Goal: Task Accomplishment & Management: Manage account settings

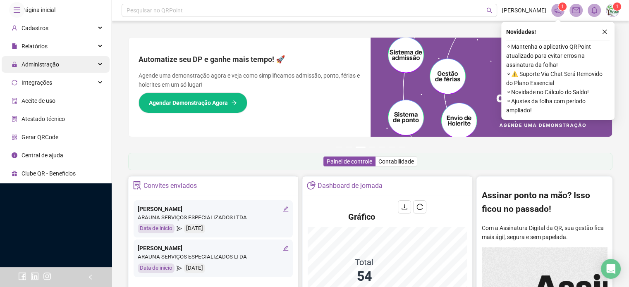
click at [67, 73] on div "Administração" at bounding box center [56, 64] width 108 height 17
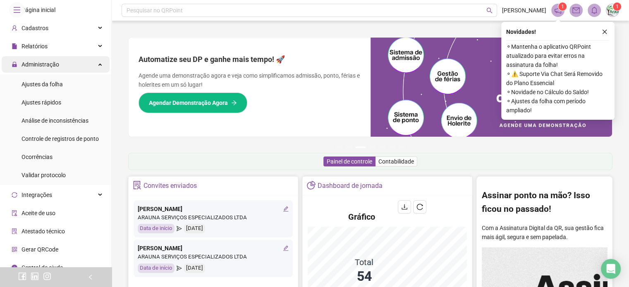
click at [67, 73] on div "Administração" at bounding box center [56, 64] width 108 height 17
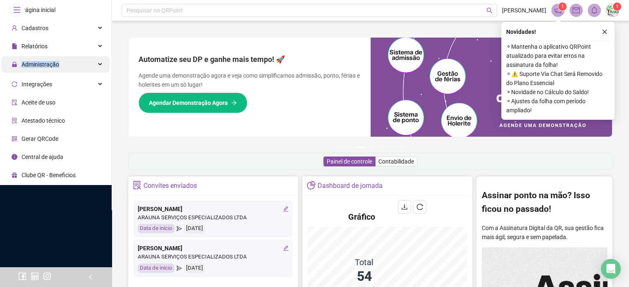
drag, startPoint x: 67, startPoint y: 77, endPoint x: 59, endPoint y: 80, distance: 7.8
click at [59, 73] on div "Administração" at bounding box center [56, 64] width 108 height 17
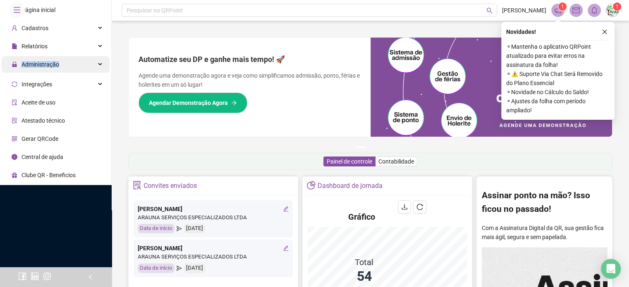
click at [59, 73] on div "Administração" at bounding box center [56, 64] width 108 height 17
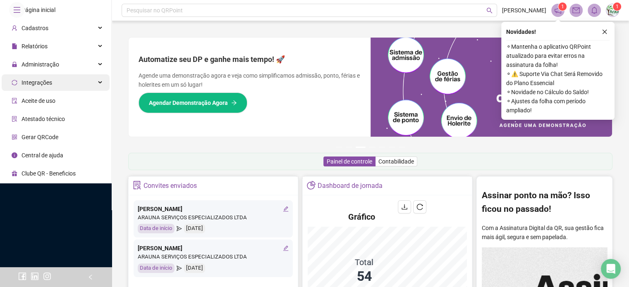
click at [39, 86] on span "Integrações" at bounding box center [37, 82] width 31 height 7
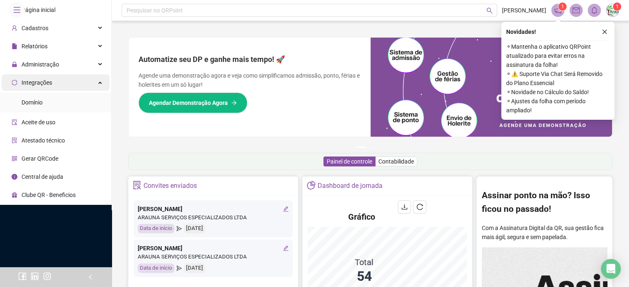
click at [39, 86] on span "Integrações" at bounding box center [37, 82] width 31 height 7
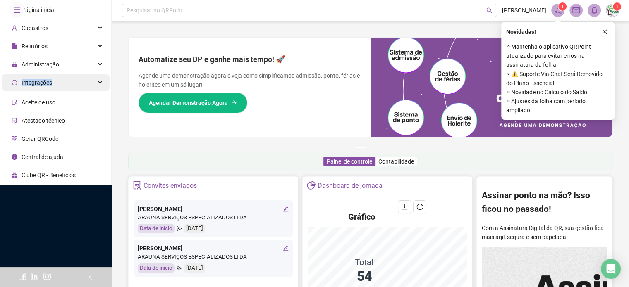
click at [39, 86] on span "Integrações" at bounding box center [37, 82] width 31 height 7
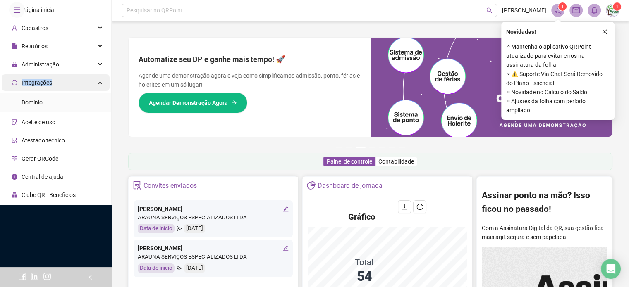
click at [39, 86] on span "Integrações" at bounding box center [37, 82] width 31 height 7
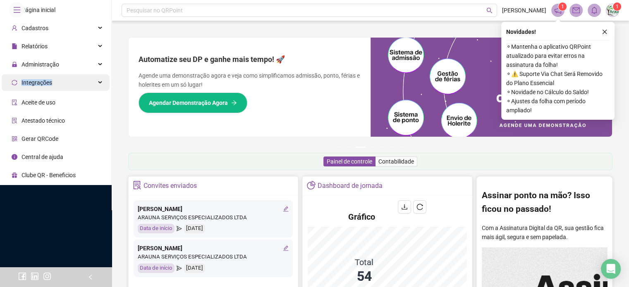
click at [39, 86] on span "Integrações" at bounding box center [37, 82] width 31 height 7
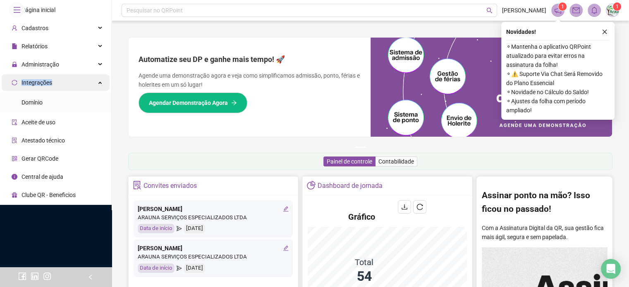
click at [39, 86] on span "Integrações" at bounding box center [37, 82] width 31 height 7
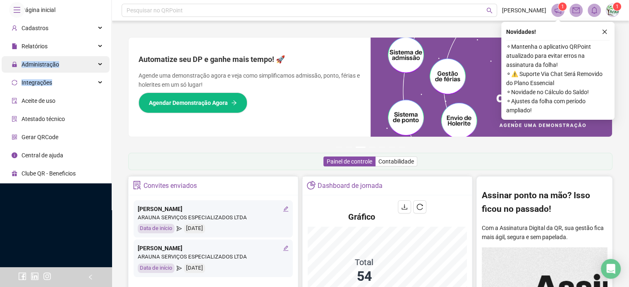
drag, startPoint x: 39, startPoint y: 104, endPoint x: 38, endPoint y: 88, distance: 15.7
click at [38, 88] on ul "Página inicial Cadastros Relatórios Administração Ajustes da folha Ajustes rápi…" at bounding box center [56, 92] width 112 height 184
click at [38, 68] on span "Administração" at bounding box center [41, 64] width 38 height 7
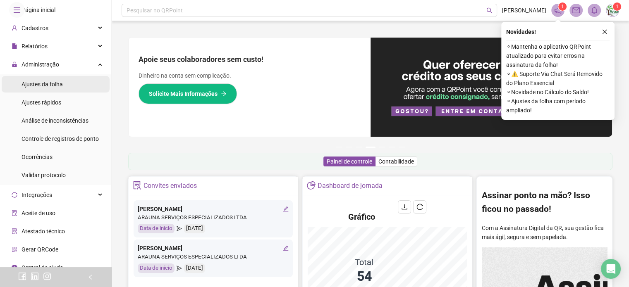
click at [39, 88] on span "Ajustes da folha" at bounding box center [42, 84] width 41 height 7
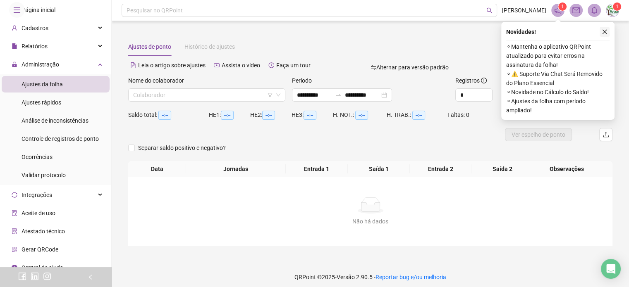
click at [604, 31] on icon "close" at bounding box center [605, 32] width 6 height 6
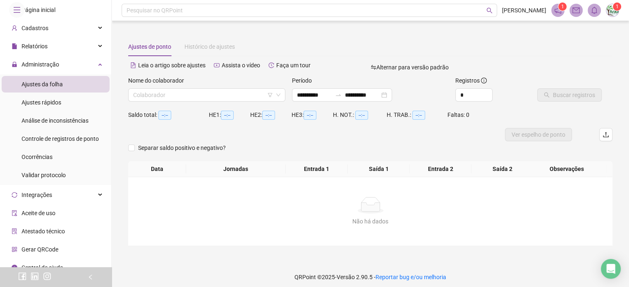
click at [180, 102] on div "Nome do colaborador Colaborador" at bounding box center [207, 92] width 164 height 32
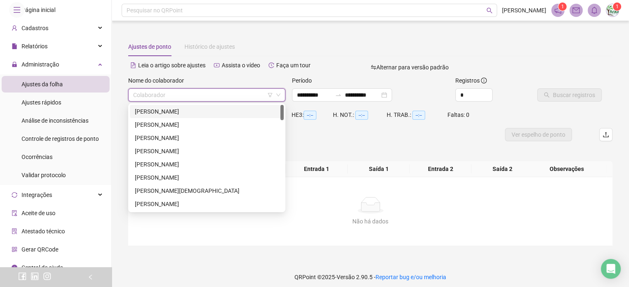
click at [149, 96] on input "search" at bounding box center [203, 95] width 140 height 12
type input "**"
click at [151, 112] on div "ARILENE DOS SANTOS EVANGELISTA" at bounding box center [207, 111] width 144 height 9
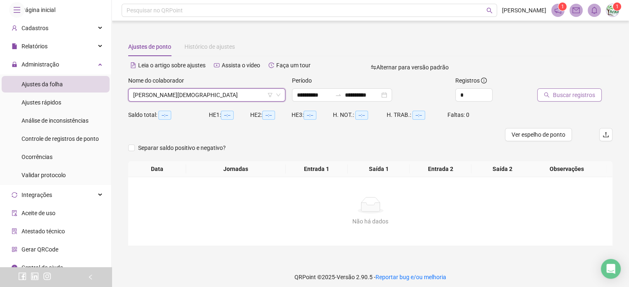
click at [569, 95] on span "Buscar registros" at bounding box center [574, 95] width 42 height 9
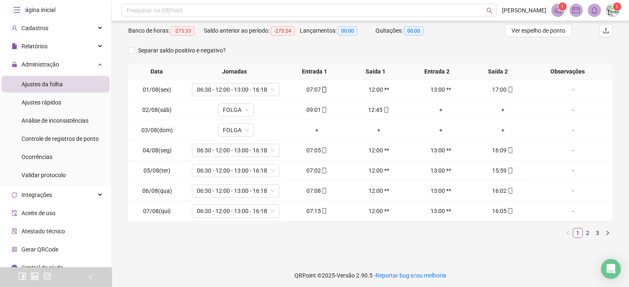
scroll to position [106, 0]
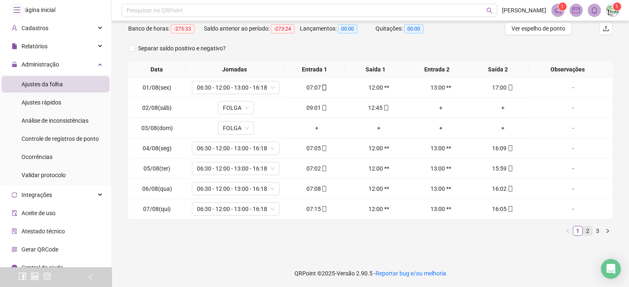
click at [583, 231] on link "2" at bounding box center [587, 231] width 9 height 9
click at [593, 231] on link "3" at bounding box center [597, 231] width 9 height 9
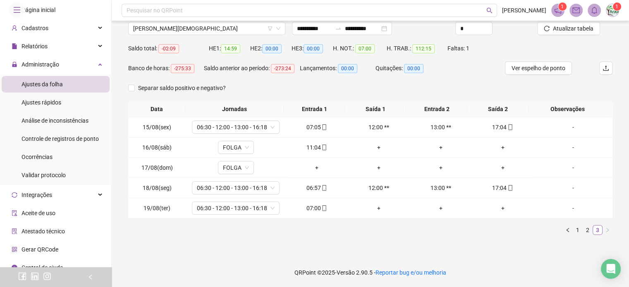
scroll to position [66, 0]
click at [593, 231] on link "3" at bounding box center [597, 230] width 9 height 9
drag, startPoint x: 376, startPoint y: 231, endPoint x: 371, endPoint y: 232, distance: 5.4
click at [371, 232] on ul "1 2 3" at bounding box center [370, 231] width 484 height 10
click at [583, 232] on link "2" at bounding box center [587, 230] width 9 height 9
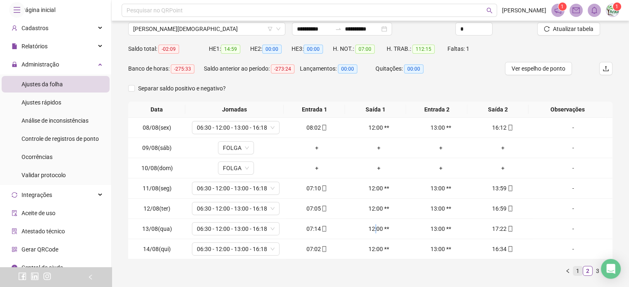
click at [573, 270] on link "1" at bounding box center [577, 271] width 9 height 9
drag, startPoint x: 357, startPoint y: 252, endPoint x: 371, endPoint y: 239, distance: 19.6
click at [371, 239] on td "12:00 **" at bounding box center [379, 249] width 62 height 20
click at [573, 275] on link "1" at bounding box center [577, 271] width 9 height 9
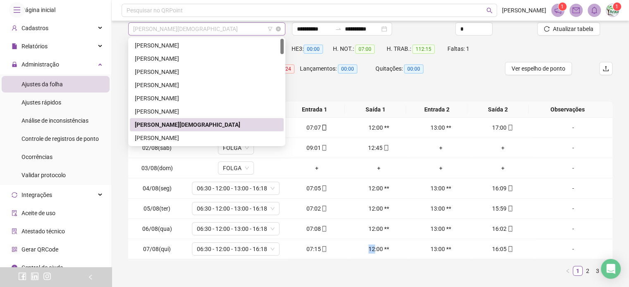
click at [239, 29] on span "ARILENE DOS SANTOS EVANGELISTA" at bounding box center [206, 29] width 147 height 12
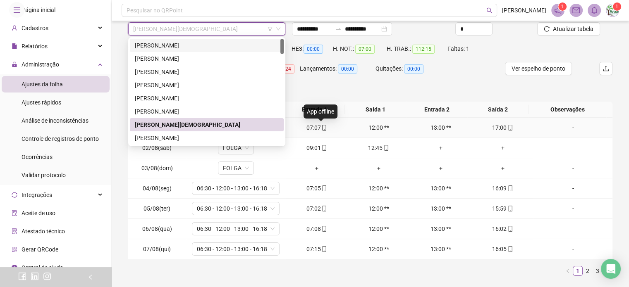
click at [321, 130] on icon "mobile" at bounding box center [324, 128] width 6 height 6
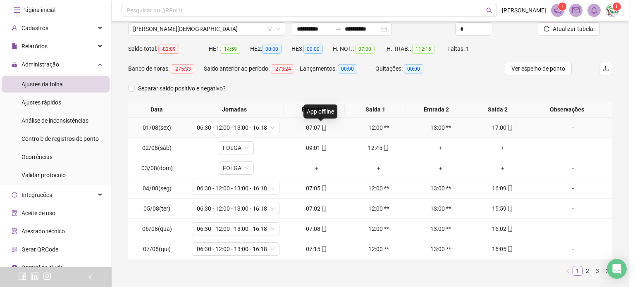
type input "**********"
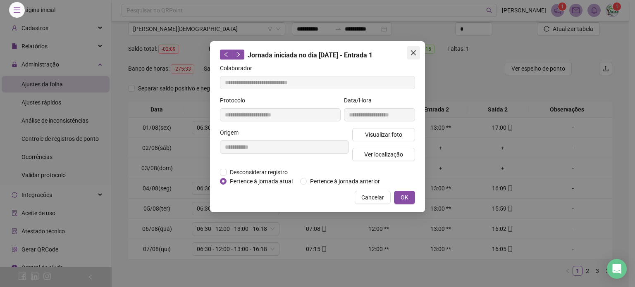
click at [412, 48] on button "Close" at bounding box center [413, 52] width 13 height 13
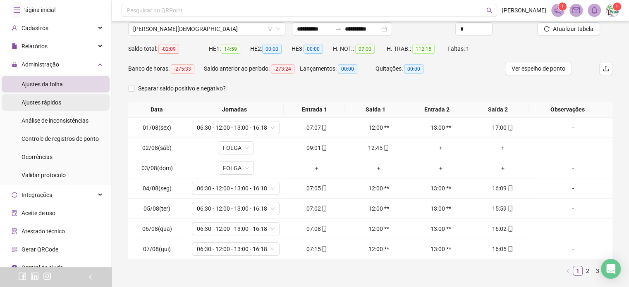
click at [48, 106] on span "Ajustes rápidos" at bounding box center [42, 102] width 40 height 7
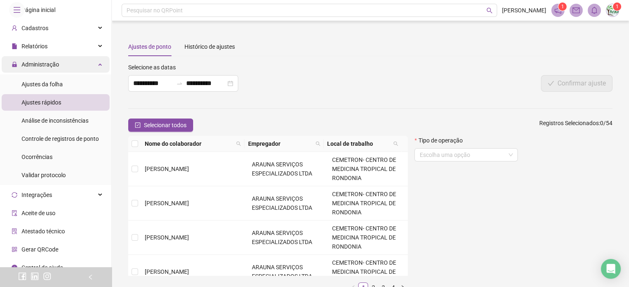
click at [41, 68] on span "Administração" at bounding box center [41, 64] width 38 height 7
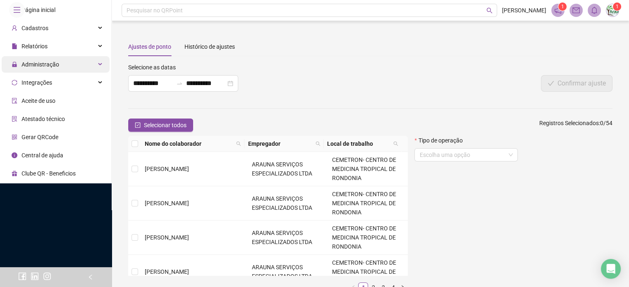
click at [41, 68] on span "Administração" at bounding box center [41, 64] width 38 height 7
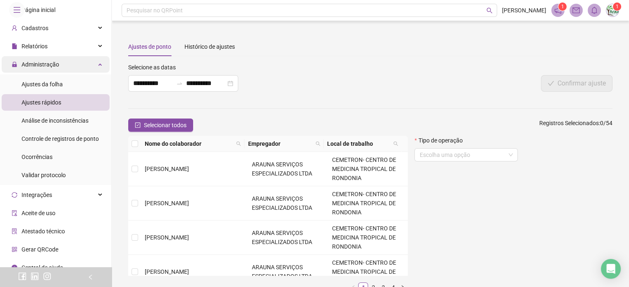
click at [40, 73] on span "Administração" at bounding box center [36, 64] width 48 height 17
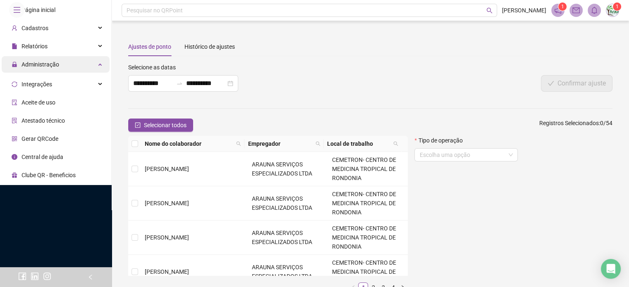
click at [40, 73] on span "Administração" at bounding box center [36, 64] width 48 height 17
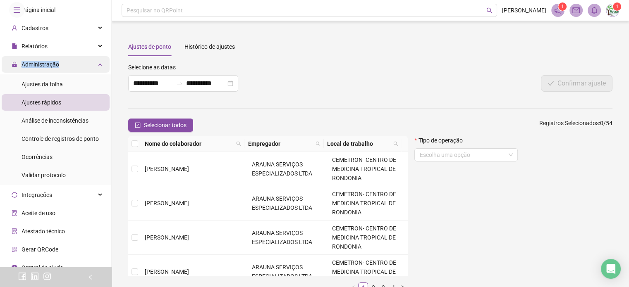
click at [40, 73] on span "Administração" at bounding box center [36, 64] width 48 height 17
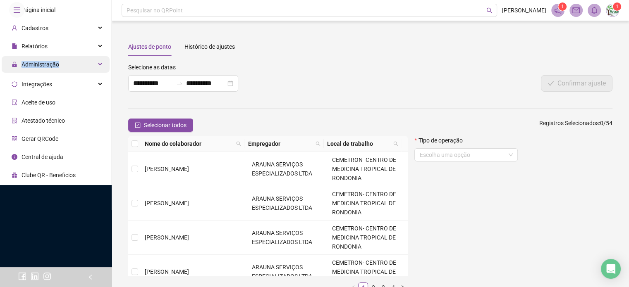
click at [40, 73] on span "Administração" at bounding box center [36, 64] width 48 height 17
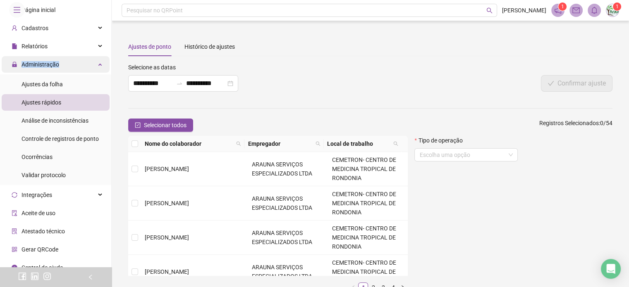
click at [40, 73] on span "Administração" at bounding box center [36, 64] width 48 height 17
click at [40, 106] on span "Ajustes rápidos" at bounding box center [42, 102] width 40 height 7
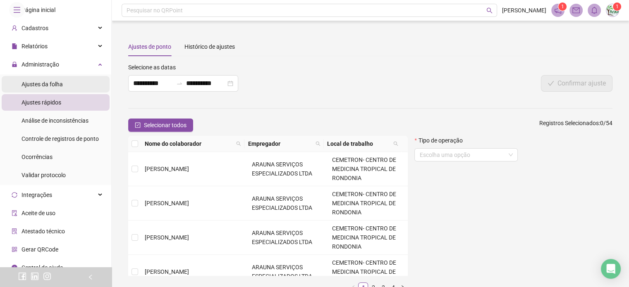
click at [45, 88] on span "Ajustes da folha" at bounding box center [42, 84] width 41 height 7
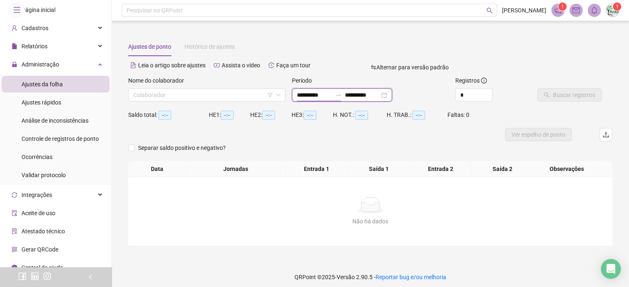
click at [332, 95] on input "**********" at bounding box center [314, 95] width 35 height 9
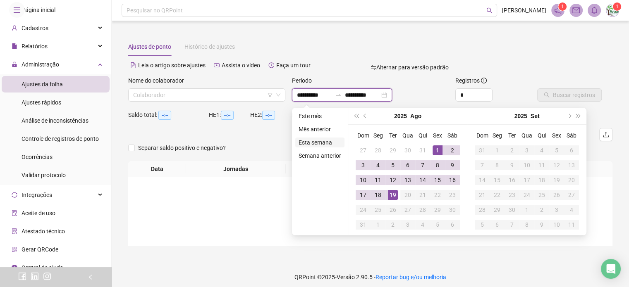
type input "**********"
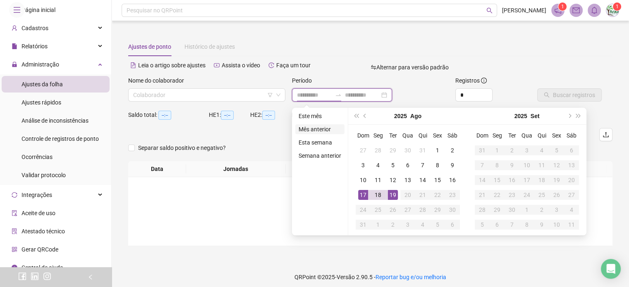
type input "**********"
click at [322, 130] on li "Mês anterior" at bounding box center [319, 129] width 49 height 10
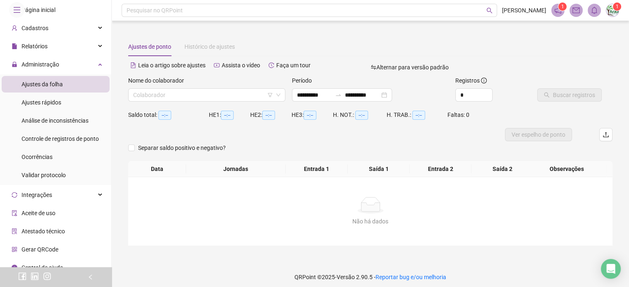
click at [322, 130] on div at bounding box center [309, 134] width 363 height 13
click at [332, 91] on input "**********" at bounding box center [314, 95] width 35 height 9
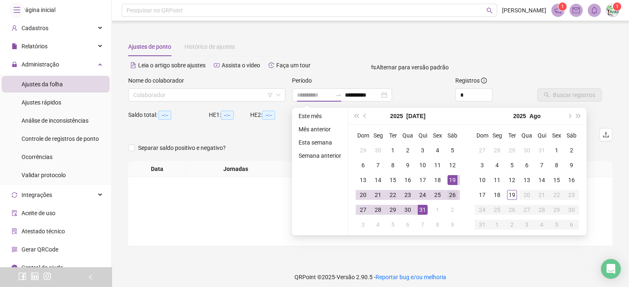
type input "**********"
drag, startPoint x: 455, startPoint y: 187, endPoint x: 450, endPoint y: 196, distance: 10.5
click at [450, 196] on tbody "29 30 1 2 3 4 5 6 7 8 9 10 11 12 13 14 15 16 17 18 19 20 21 22 23 24 25 26 27 2…" at bounding box center [408, 187] width 104 height 89
click at [450, 196] on div "26" at bounding box center [452, 195] width 10 height 10
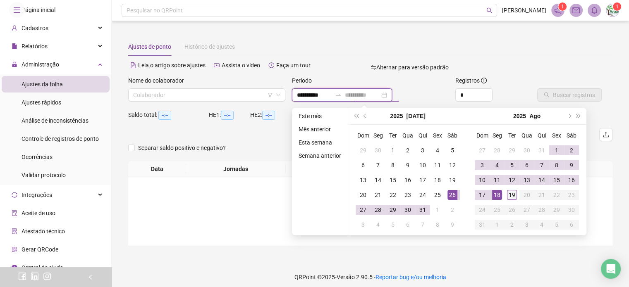
type input "**********"
click at [513, 200] on td "19" at bounding box center [512, 195] width 15 height 15
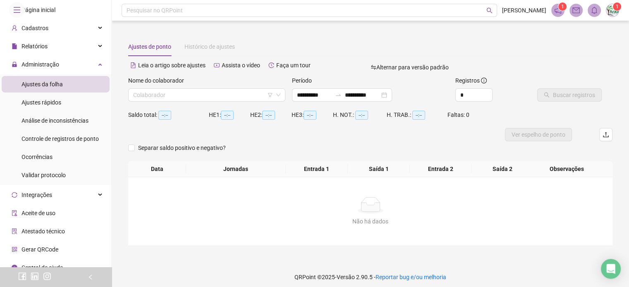
click at [537, 137] on form "**********" at bounding box center [370, 118] width 484 height 85
click at [255, 96] on input "search" at bounding box center [203, 95] width 140 height 12
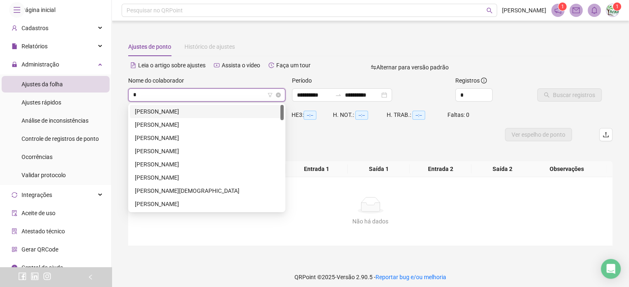
type input "**"
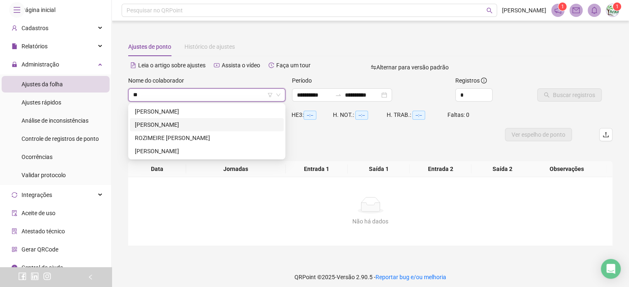
drag, startPoint x: 203, startPoint y: 130, endPoint x: 190, endPoint y: 130, distance: 13.2
click at [190, 130] on div "LEIDIANE ALMEIDA NASCIMENTO DA SILVA" at bounding box center [207, 124] width 154 height 13
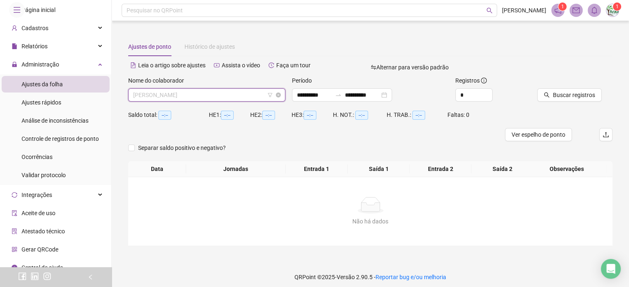
scroll to position [291, 0]
click at [245, 94] on span "LEIDIANE ALMEIDA NASCIMENTO DA SILVA" at bounding box center [206, 95] width 147 height 12
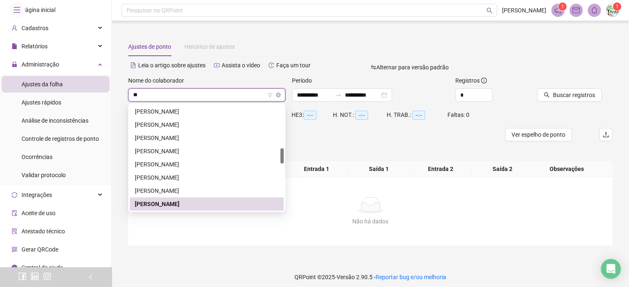
scroll to position [0, 0]
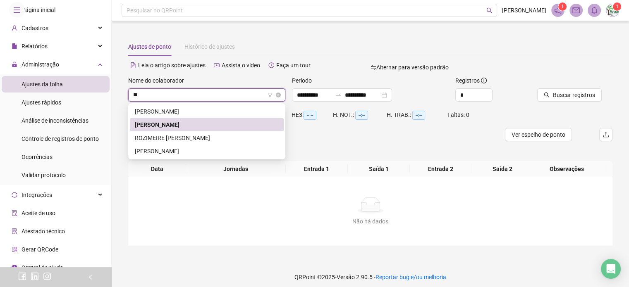
type input "*"
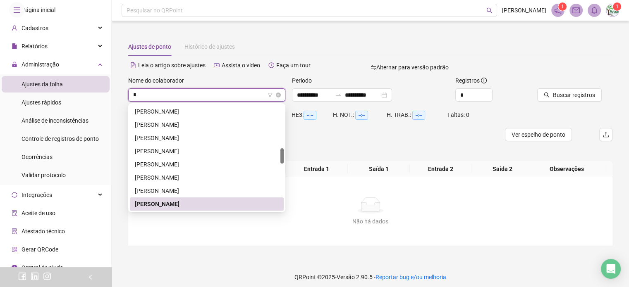
type input "**"
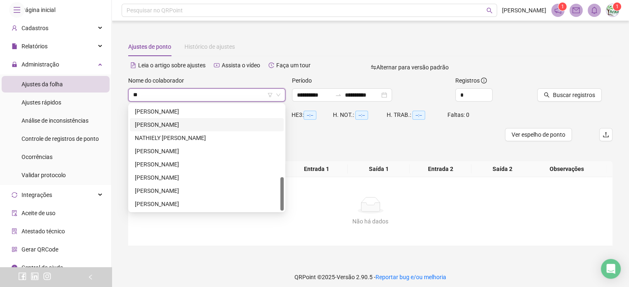
click at [245, 120] on div "MARILYN DOMINGOS ACOSTA" at bounding box center [207, 124] width 154 height 13
click at [245, 120] on div "HE 1: --:--" at bounding box center [229, 114] width 41 height 13
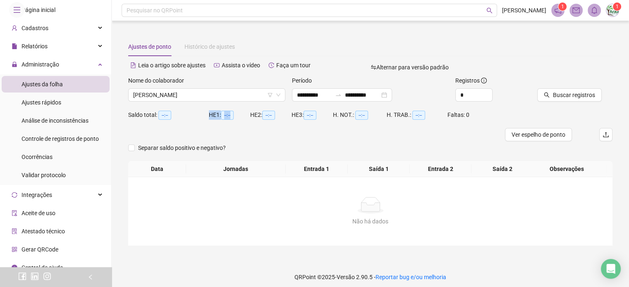
click at [245, 120] on div "HE 1: --:--" at bounding box center [229, 114] width 41 height 13
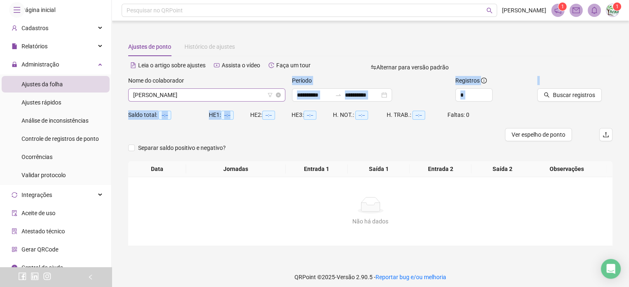
drag, startPoint x: 245, startPoint y: 120, endPoint x: 220, endPoint y: 96, distance: 33.9
click at [220, 96] on form "**********" at bounding box center [370, 118] width 484 height 85
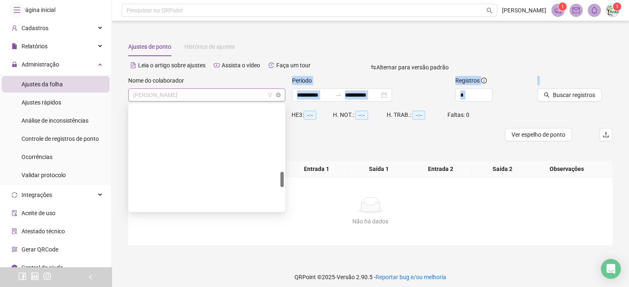
scroll to position [450, 0]
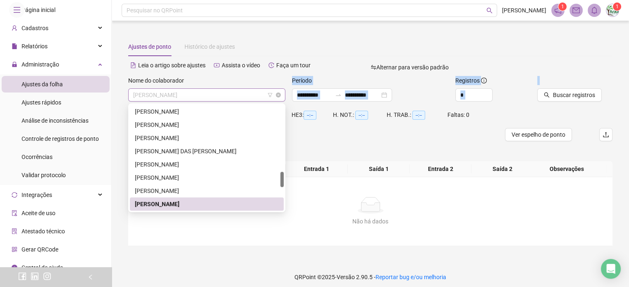
click at [220, 96] on span "MARILYN DOMINGOS ACOSTA" at bounding box center [206, 95] width 147 height 12
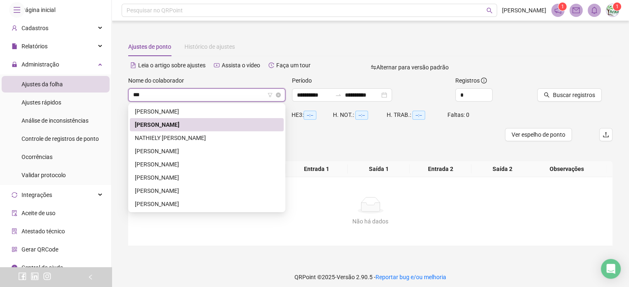
scroll to position [0, 0]
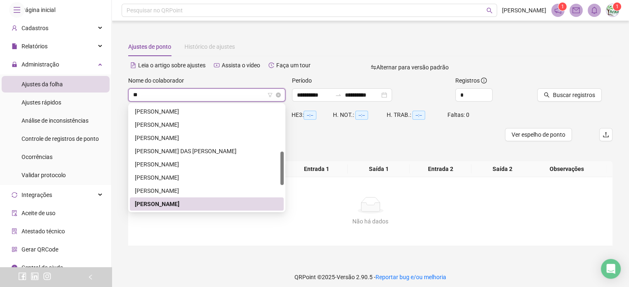
type input "*"
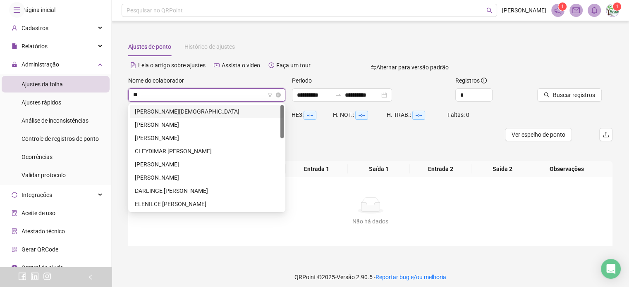
scroll to position [146, 0]
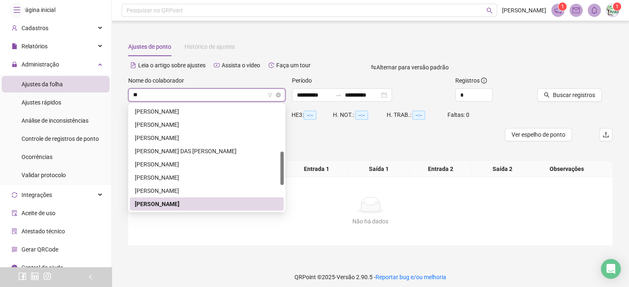
type input "*"
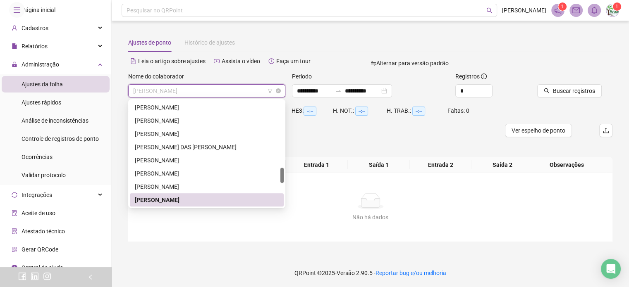
click at [246, 90] on span "MARILYN DOMINGOS ACOSTA" at bounding box center [206, 91] width 147 height 12
click at [277, 183] on div "MARIA SIMONE VIANA" at bounding box center [207, 186] width 144 height 9
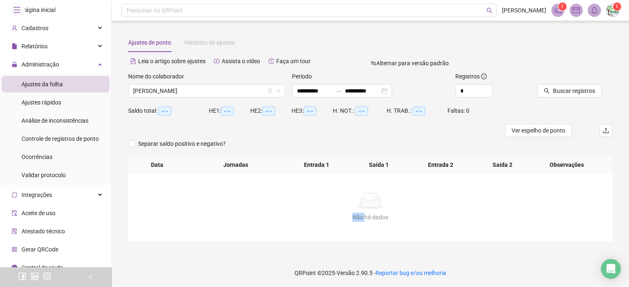
click at [277, 183] on div "Não há dados Não há dados" at bounding box center [370, 207] width 484 height 69
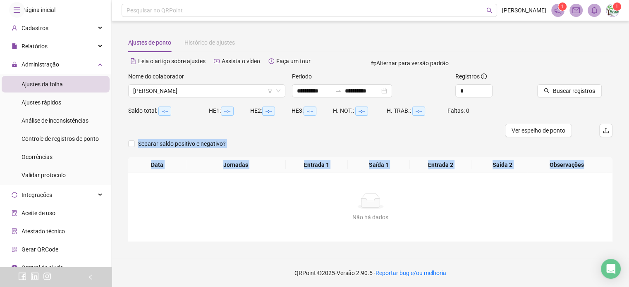
drag, startPoint x: 273, startPoint y: 170, endPoint x: 266, endPoint y: 124, distance: 46.8
click at [266, 124] on div "**********" at bounding box center [370, 151] width 484 height 184
click at [266, 122] on div "HE 2: --:--" at bounding box center [270, 114] width 41 height 20
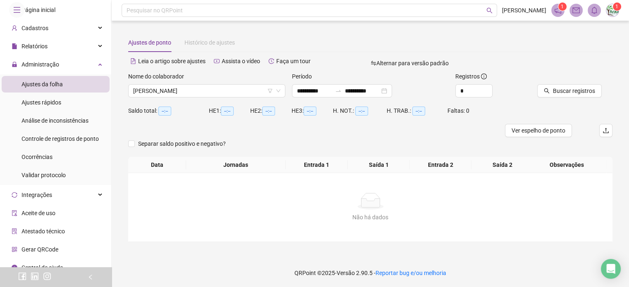
click at [266, 122] on div "HE 2: --:--" at bounding box center [270, 114] width 41 height 20
